Goal: Information Seeking & Learning: Learn about a topic

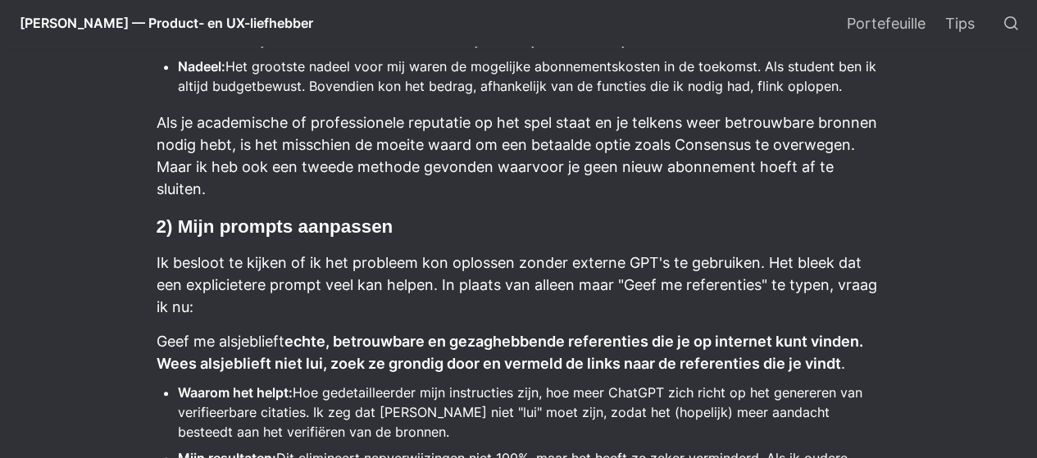
scroll to position [563, 0]
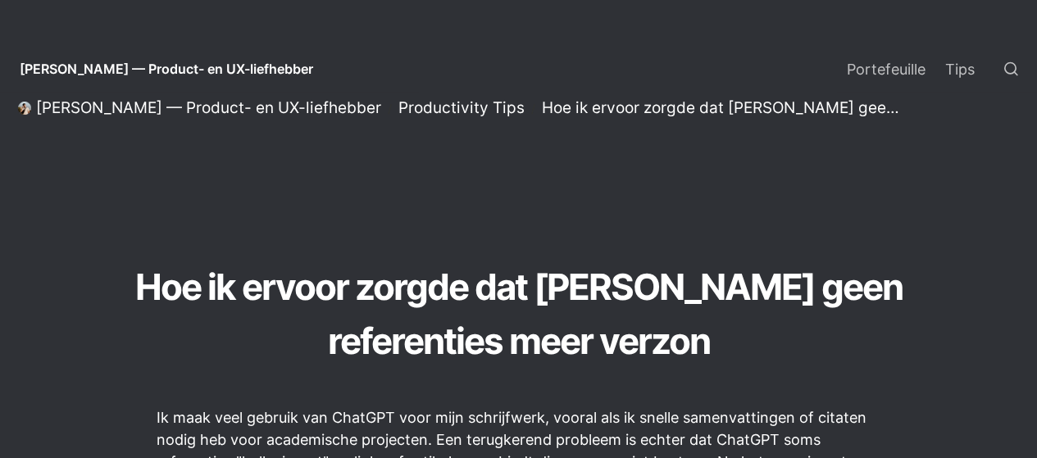
select select "Widget Language Translate"
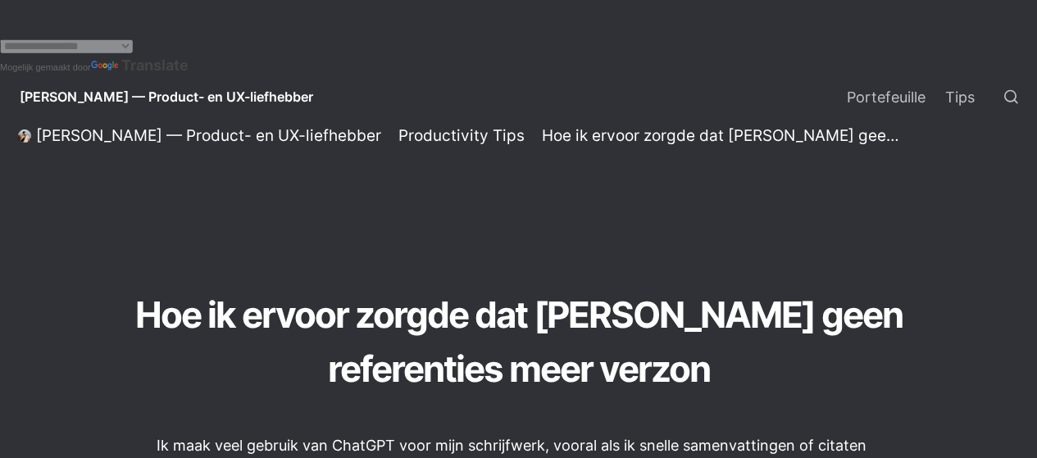
drag, startPoint x: 592, startPoint y: 248, endPoint x: 707, endPoint y: 255, distance: 115.0
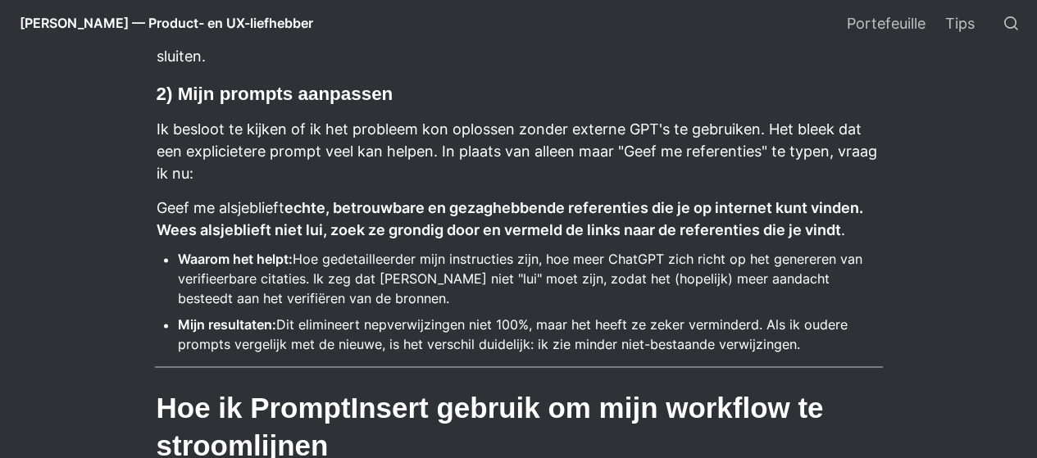
scroll to position [1076, 0]
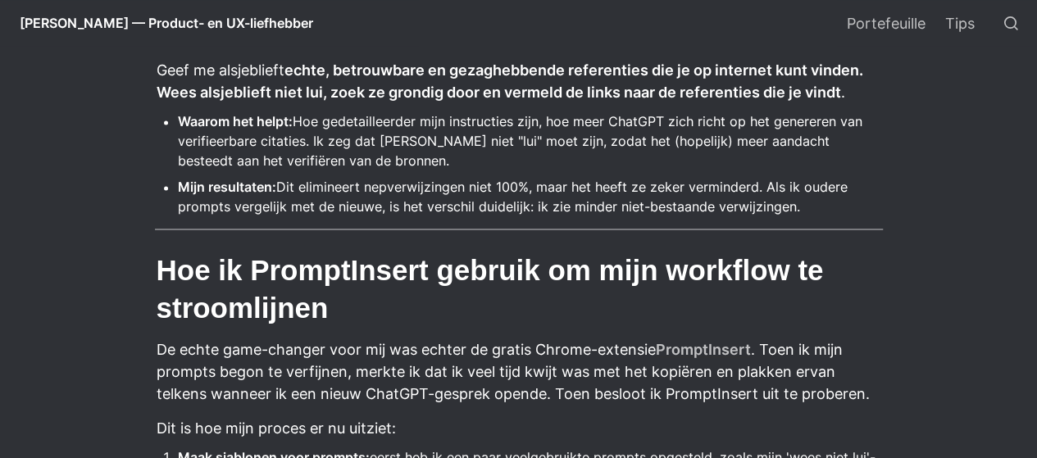
click at [691, 266] on font "Hoe ik PromptInsert gebruik om mijn workflow te stroomlijnen" at bounding box center [494, 288] width 675 height 69
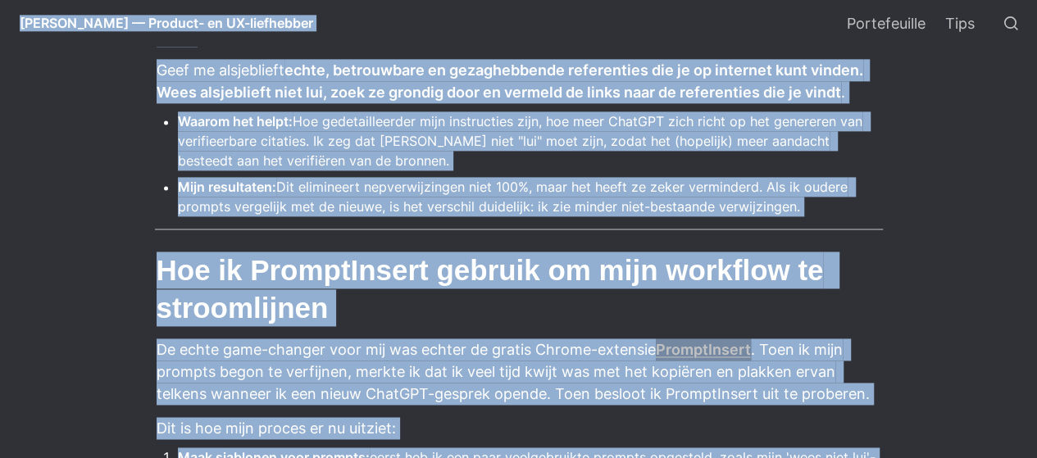
click at [503, 303] on h2 "Hoe ik PromptInsert gebruik om mijn workflow te stroomlijnen" at bounding box center [519, 289] width 728 height 80
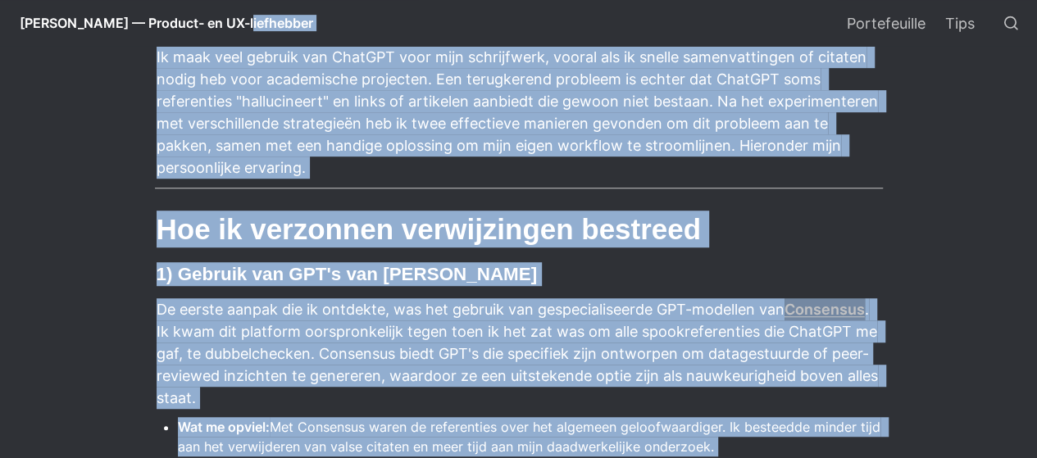
scroll to position [0, 0]
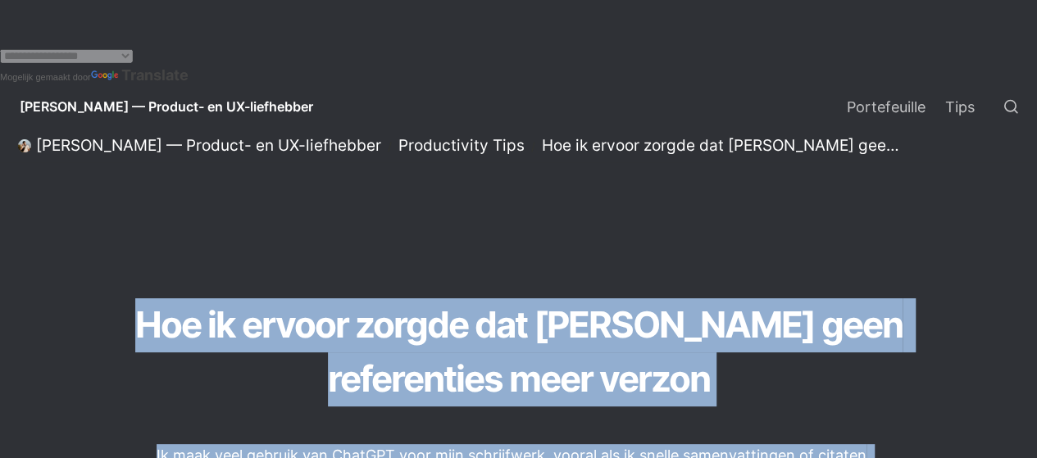
drag, startPoint x: 733, startPoint y: 303, endPoint x: 209, endPoint y: 186, distance: 536.9
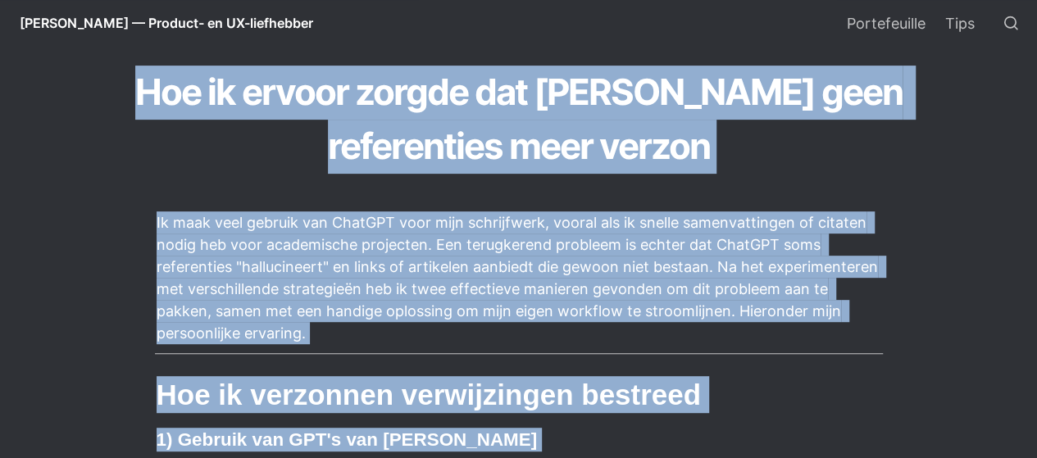
scroll to position [246, 0]
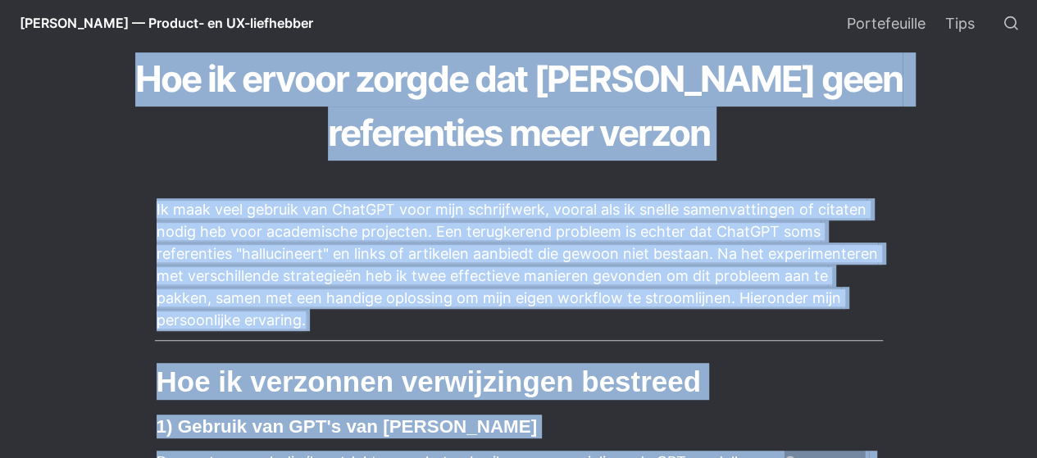
copy main "Lor ip dolors ametco adi ElitSED doei temporincid utla etdolo Ma aliq enim admi…"
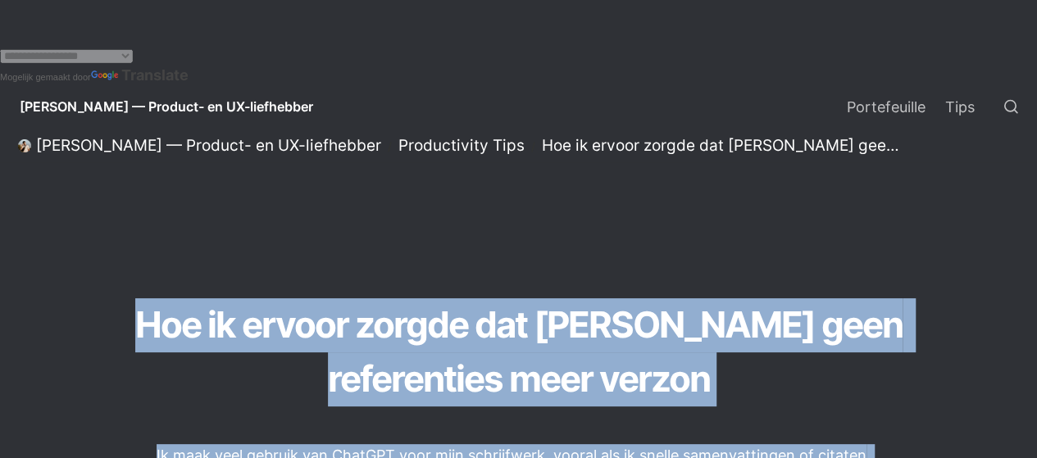
scroll to position [328, 0]
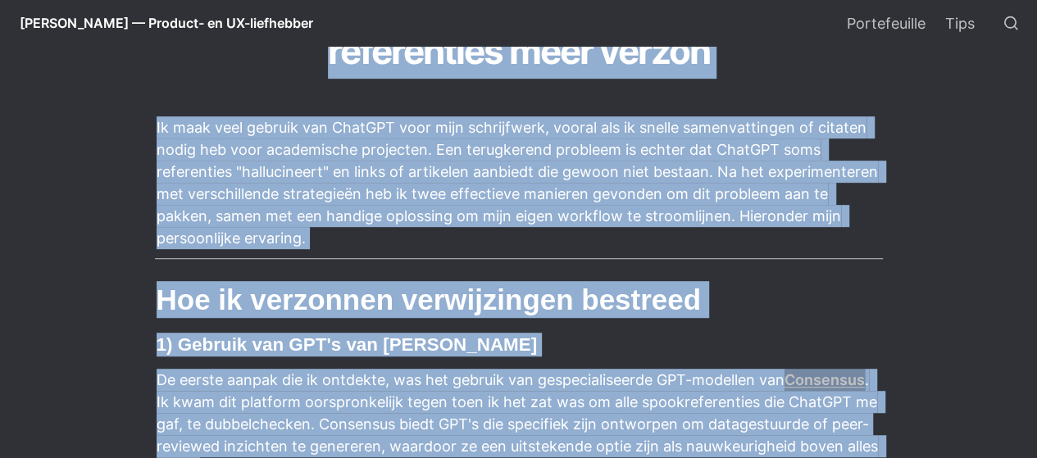
click at [797, 284] on h2 "Hoe ik verzonnen verwijzingen bestreed" at bounding box center [519, 300] width 728 height 42
click at [566, 206] on font "Ik maak veel gebruik van ChatGPT voor mijn schrijfwerk, vooral als ik snelle sa…" at bounding box center [520, 183] width 726 height 128
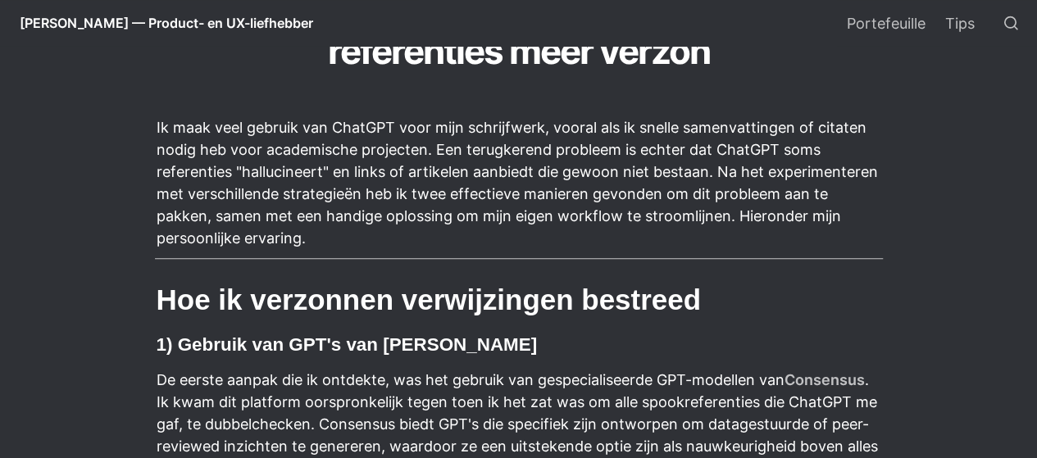
click at [541, 413] on font ". Ik kwam dit platform oorspronkelijk tegen toen ik het zat was om alle spookre…" at bounding box center [520, 424] width 726 height 106
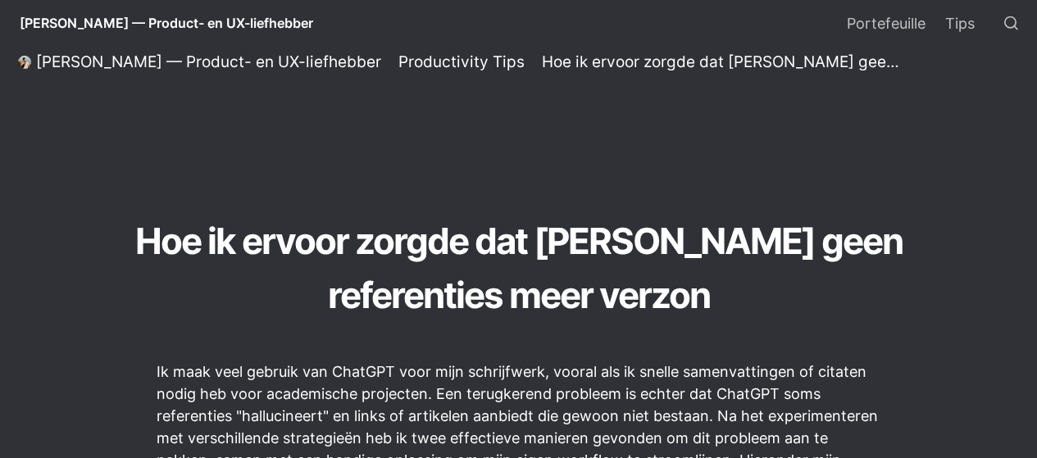
scroll to position [82, 0]
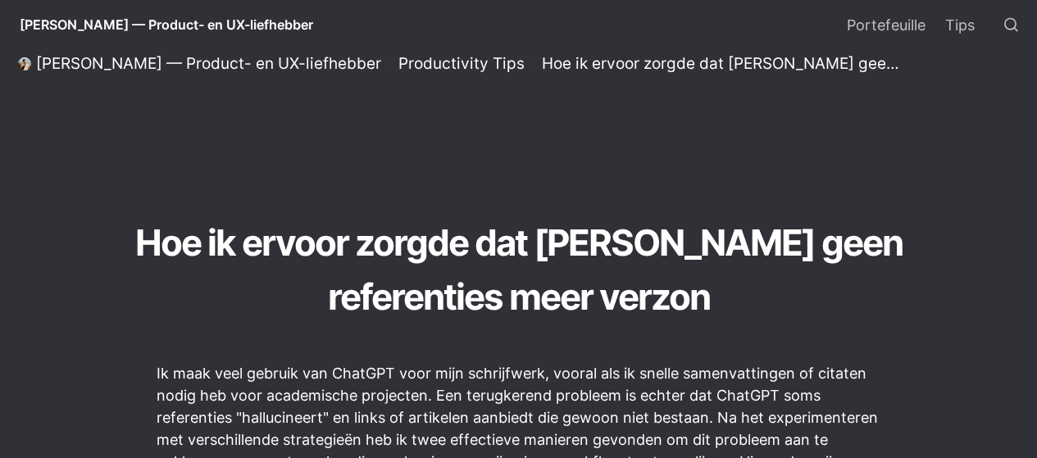
click at [770, 338] on div "Hoe ik ervoor zorgde dat [PERSON_NAME] geen referenties meer verzon" at bounding box center [518, 226] width 1037 height 253
